Goal: Check status: Check status

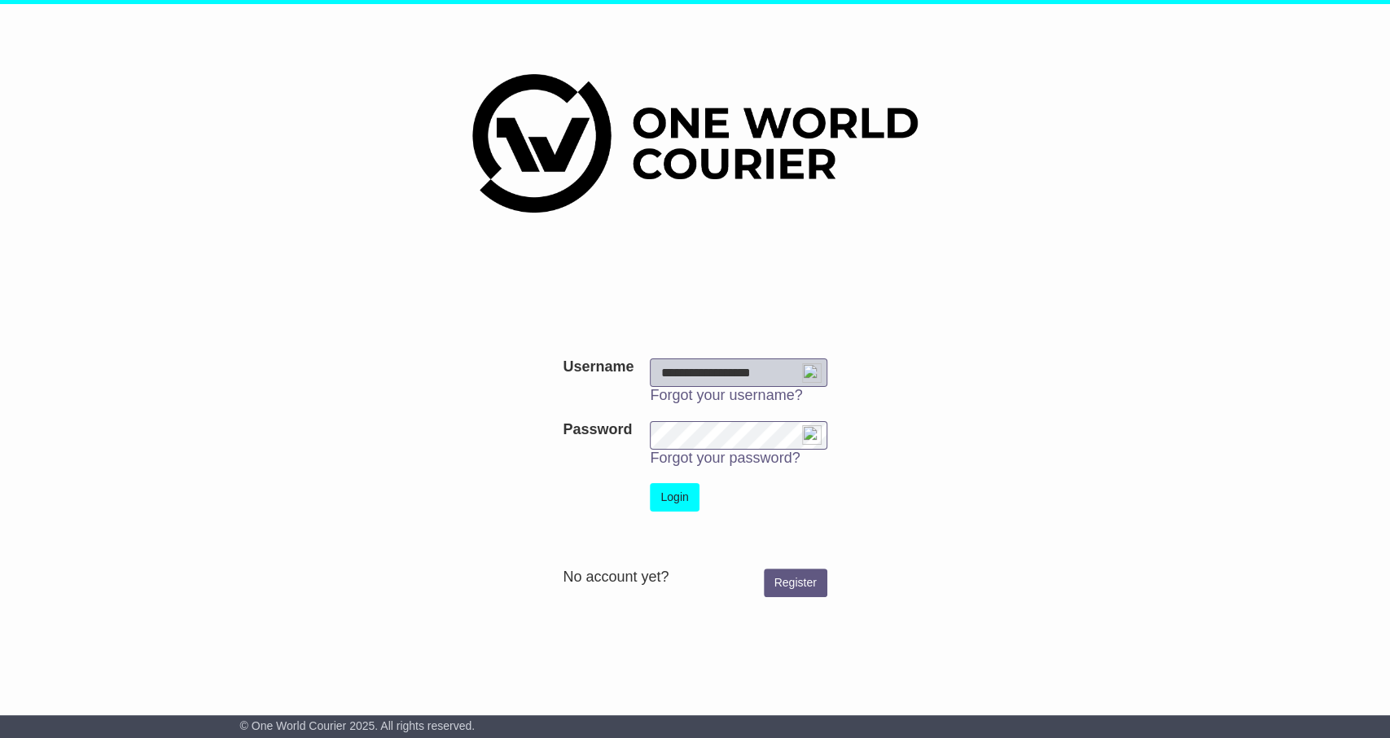
type input "**********"
click at [686, 489] on button "Login" at bounding box center [674, 497] width 49 height 28
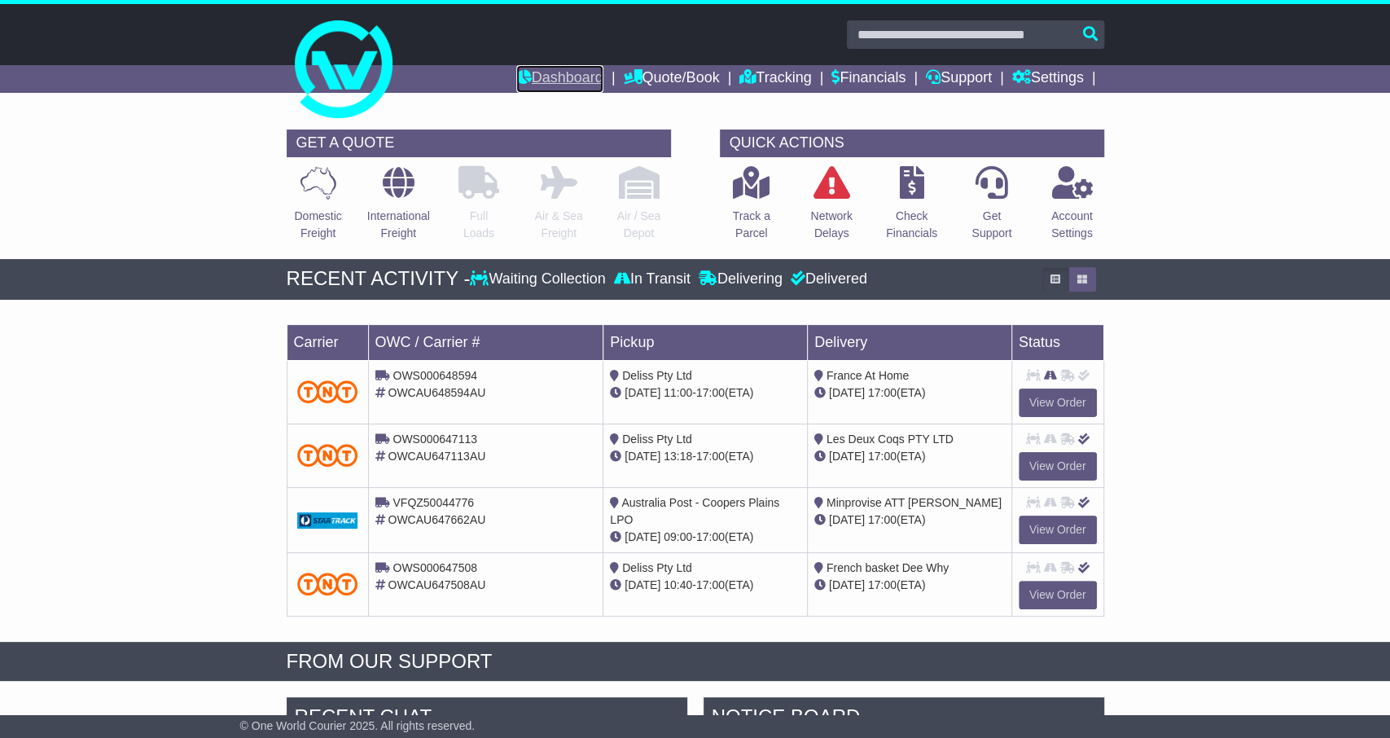
click at [516, 88] on link "Dashboard" at bounding box center [559, 79] width 87 height 28
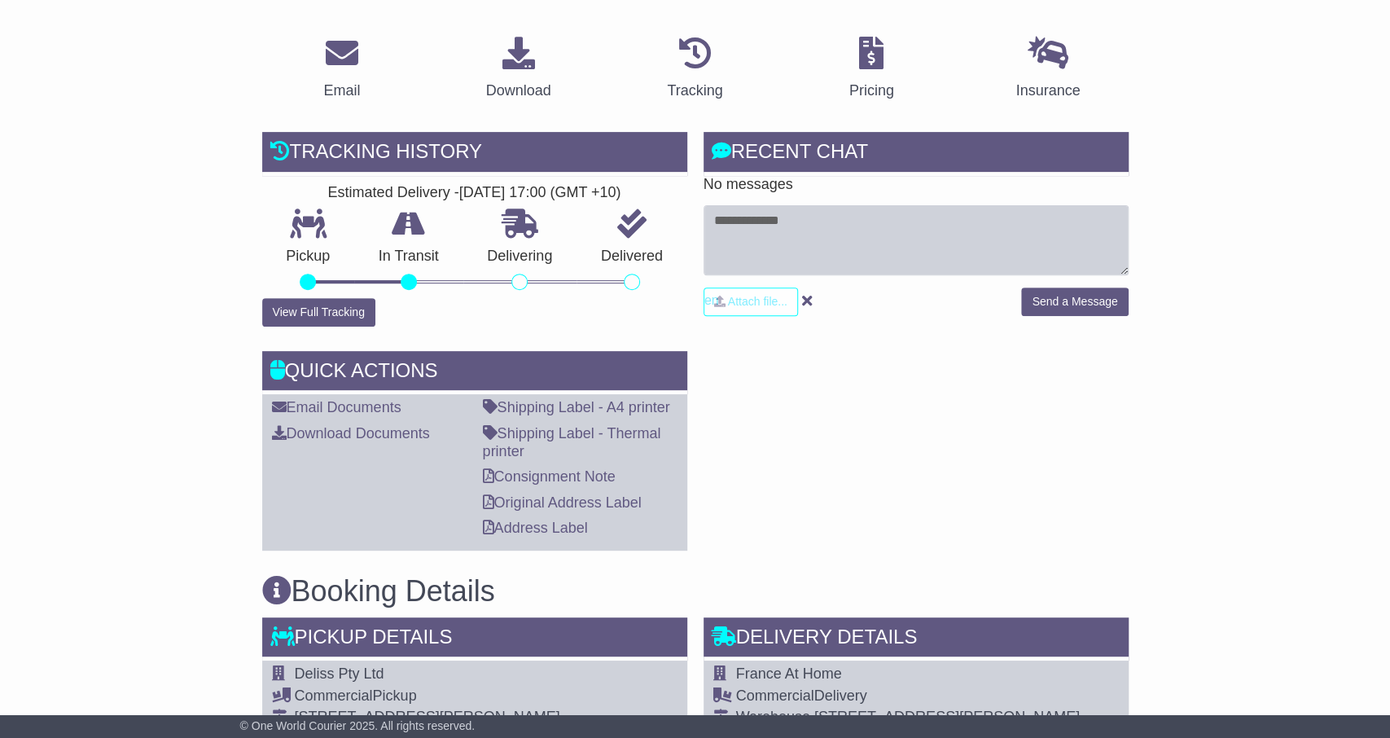
scroll to position [169, 0]
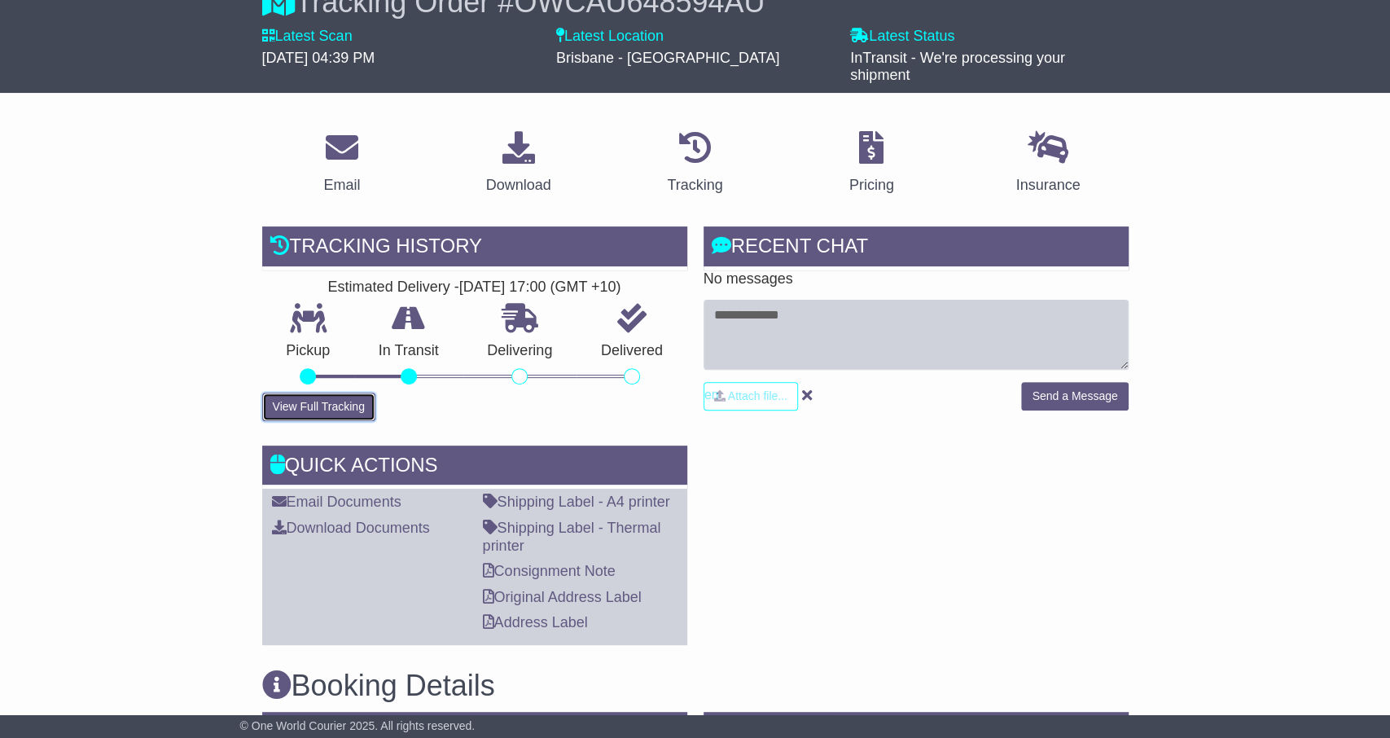
click at [333, 406] on button "View Full Tracking" at bounding box center [318, 406] width 113 height 28
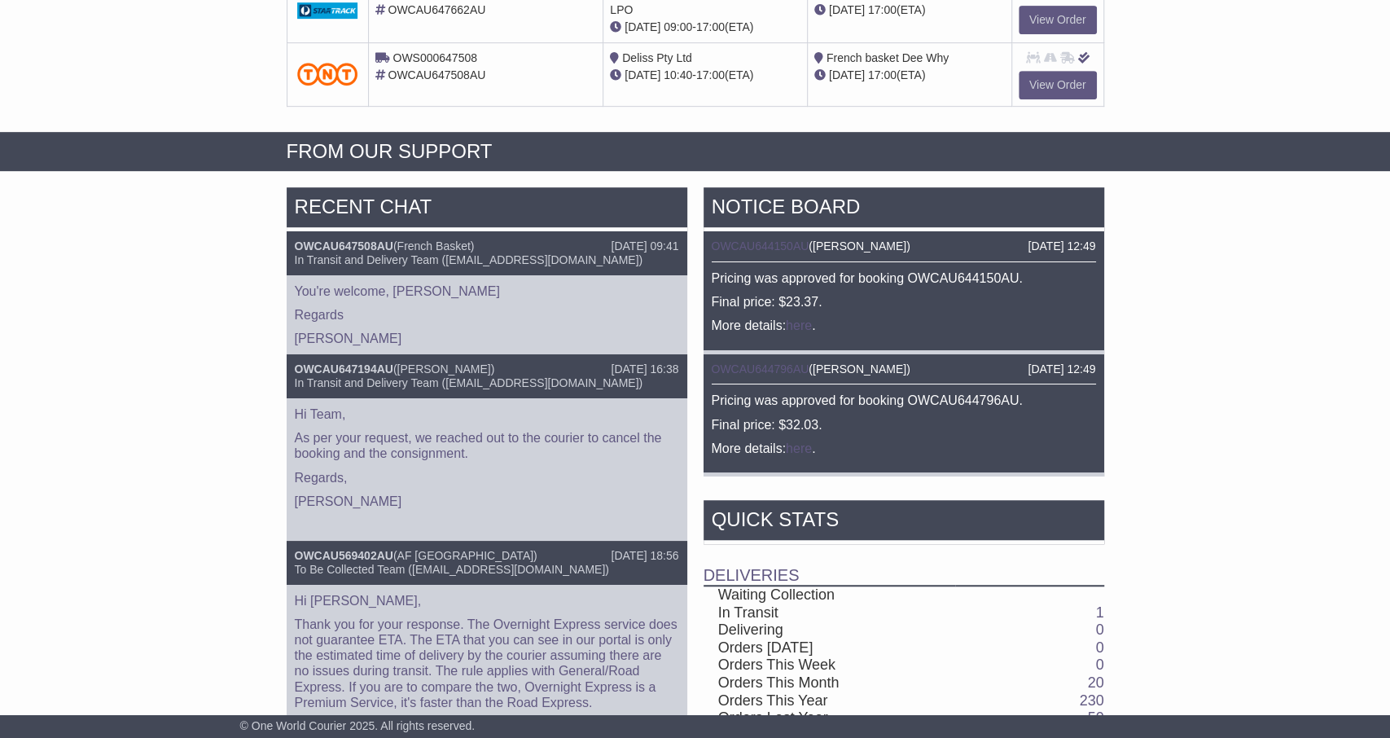
scroll to position [425, 0]
